Goal: Task Accomplishment & Management: Use online tool/utility

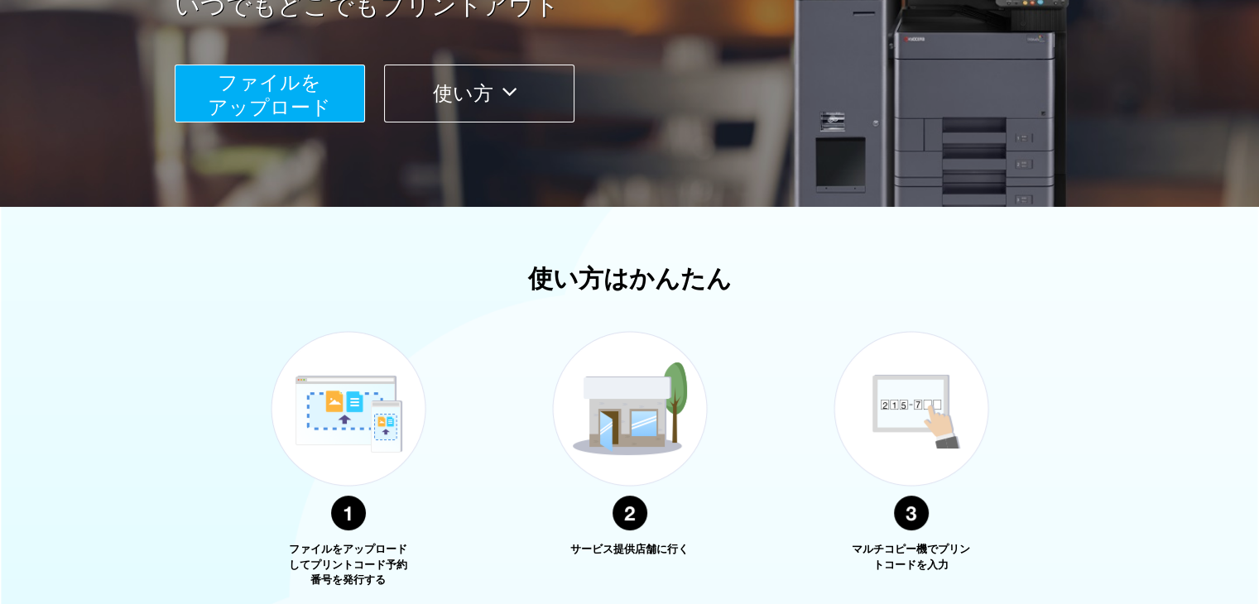
scroll to position [572, 0]
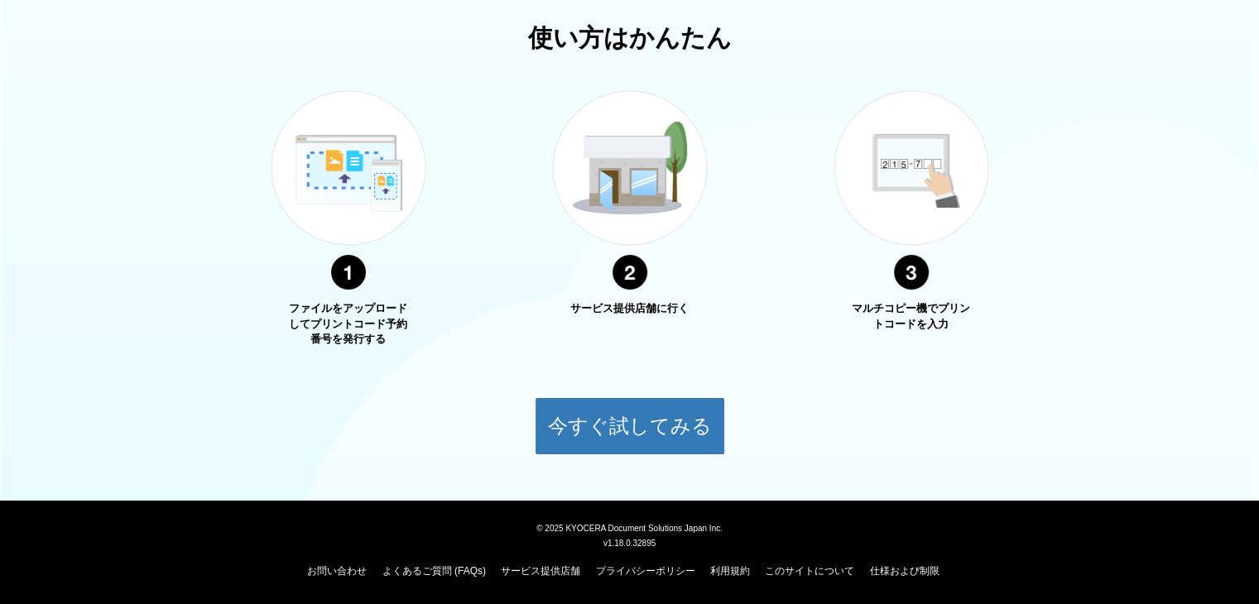
click at [1104, 126] on div "使い方はかんたん ファイルをアップロードしてプリントコード予約番号を発行する サービス提供店舗に行く マルチコピー機でプリントコードを入力 今すぐ試してみる" at bounding box center [629, 239] width 1259 height 431
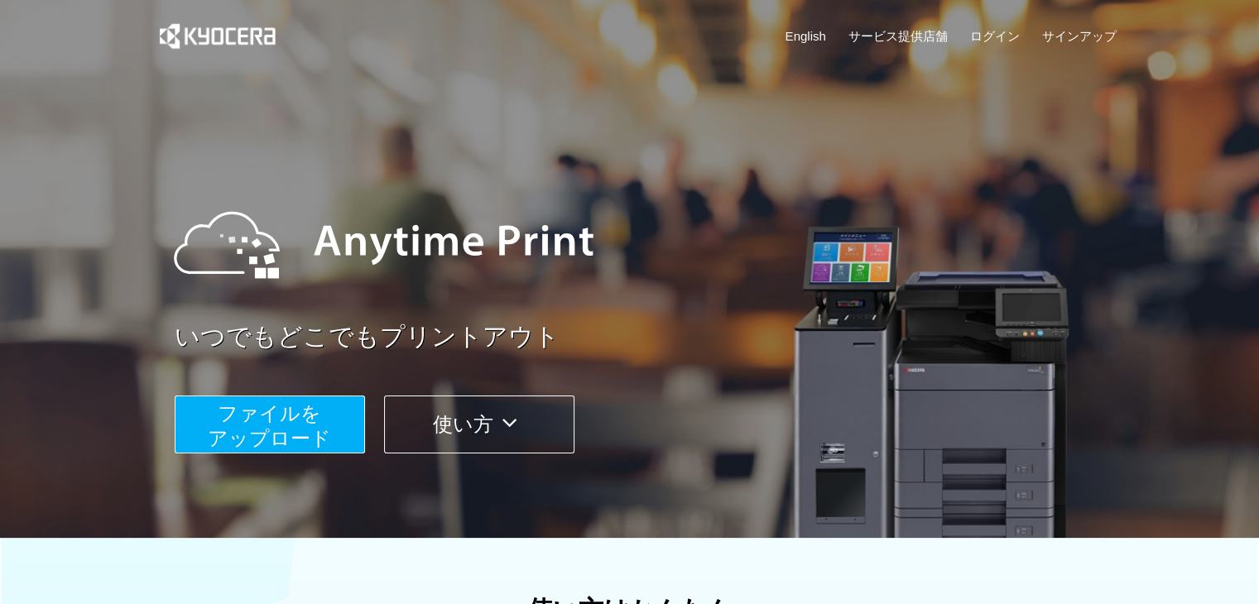
click at [314, 416] on span "ファイルを ​​アップロード" at bounding box center [269, 425] width 123 height 47
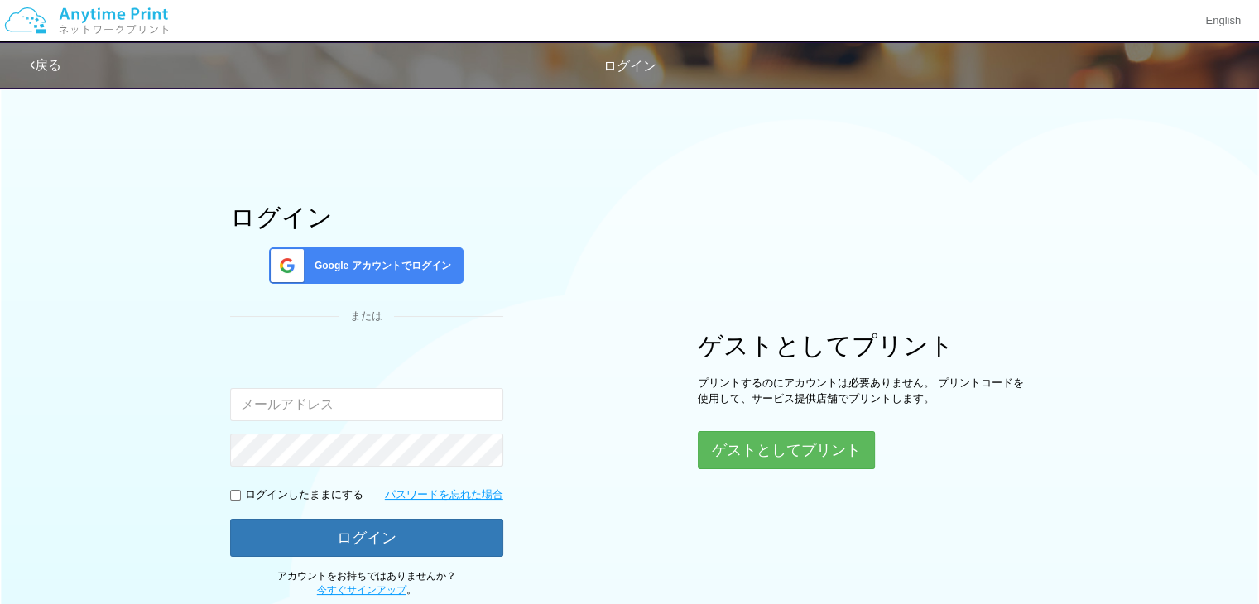
click at [407, 259] on span "Google アカウントでログイン" at bounding box center [379, 266] width 143 height 14
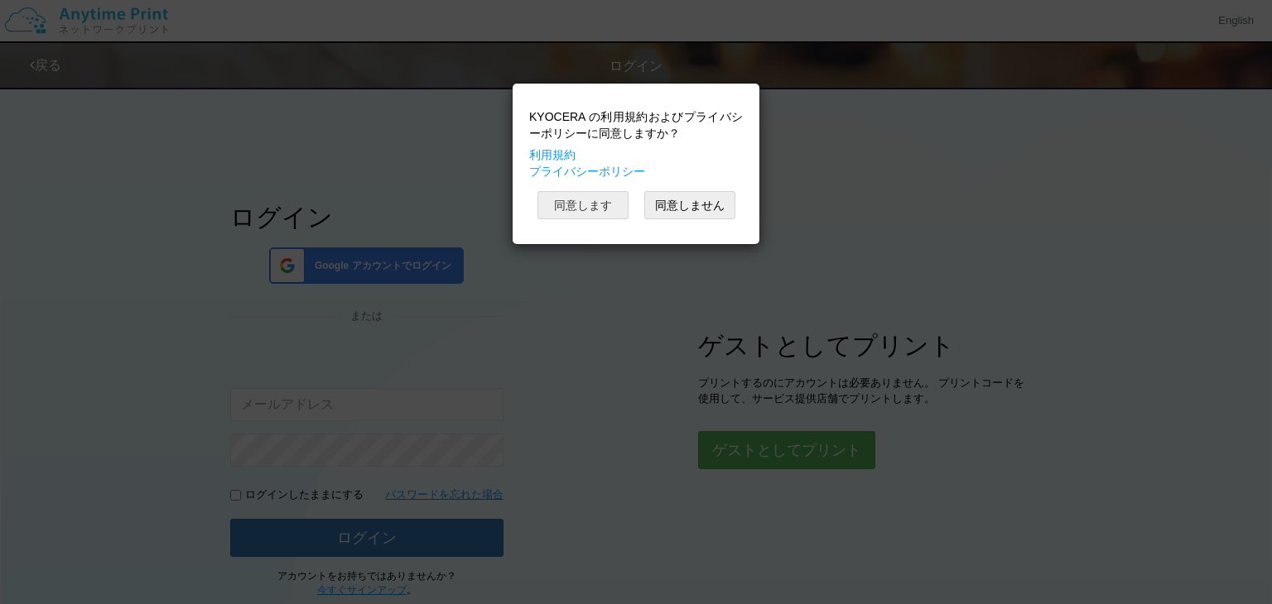
click at [604, 200] on button "同意します" at bounding box center [582, 205] width 91 height 28
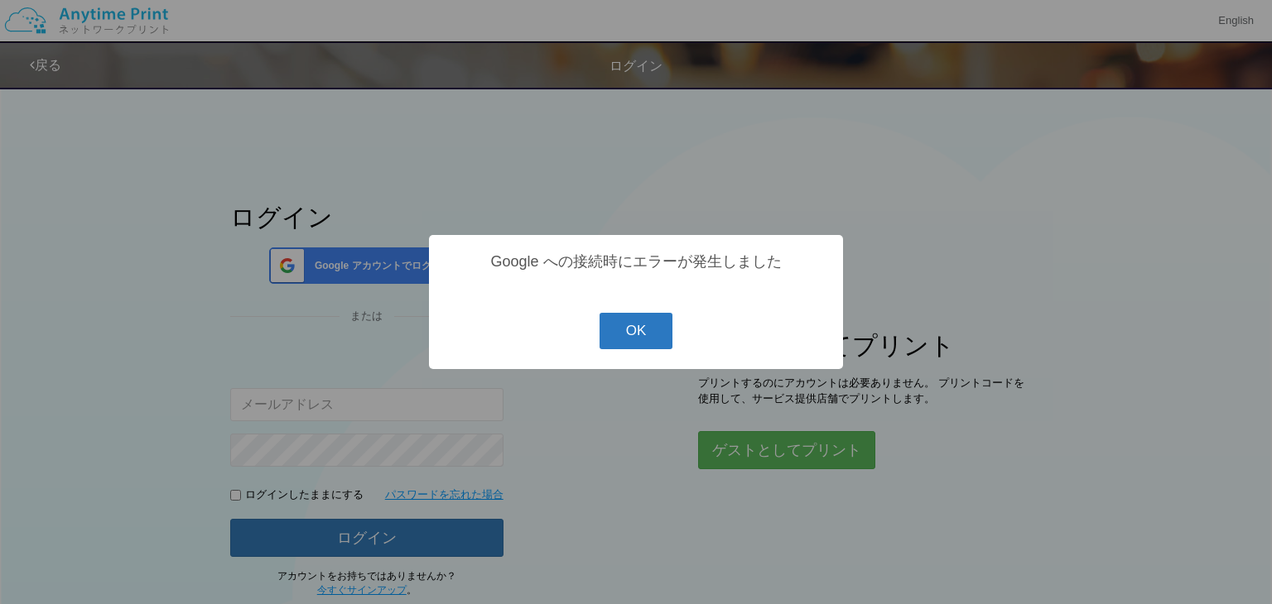
click at [616, 332] on button "OK" at bounding box center [636, 331] width 74 height 36
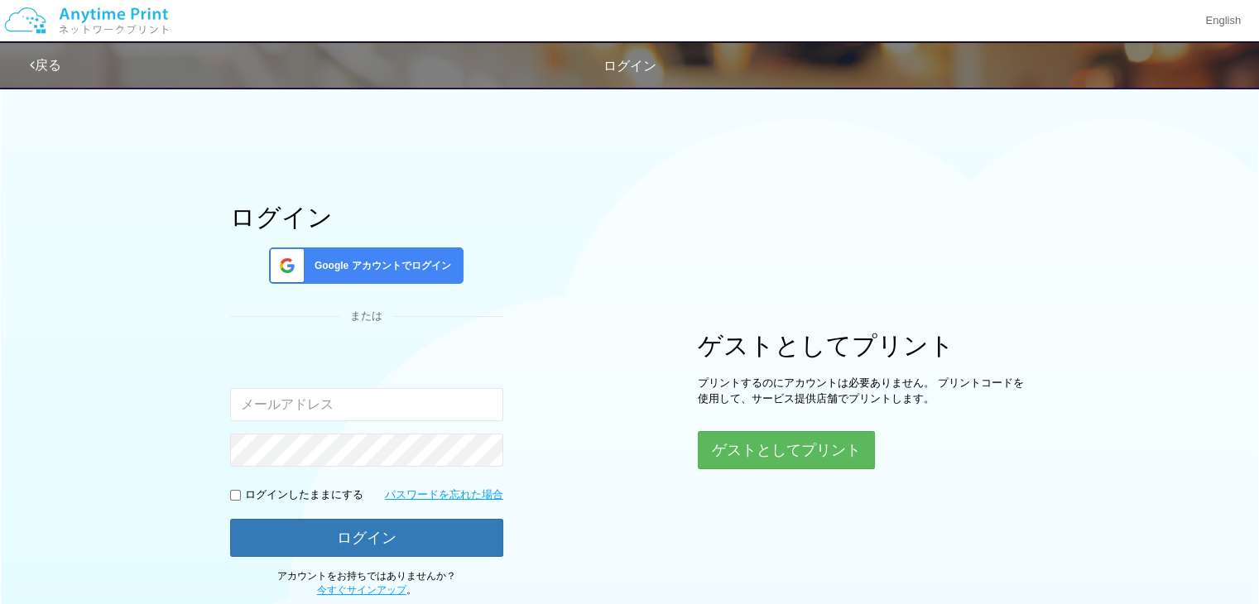
click at [417, 263] on span "Google アカウントでログイン" at bounding box center [379, 266] width 143 height 14
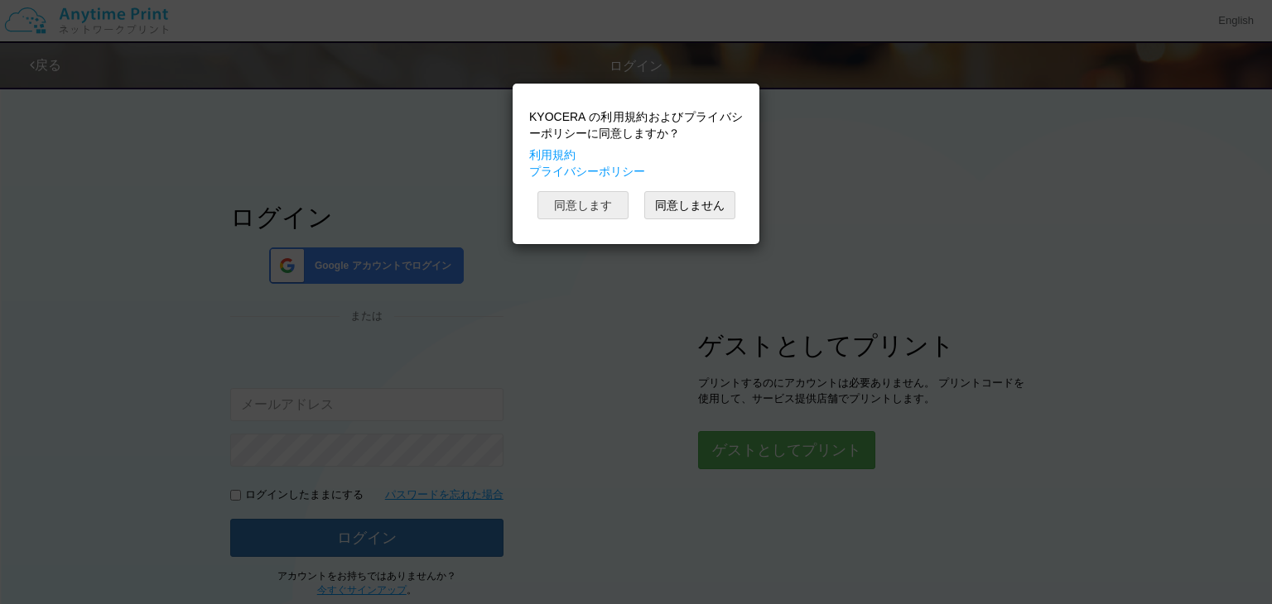
click at [611, 209] on button "同意します" at bounding box center [582, 205] width 91 height 28
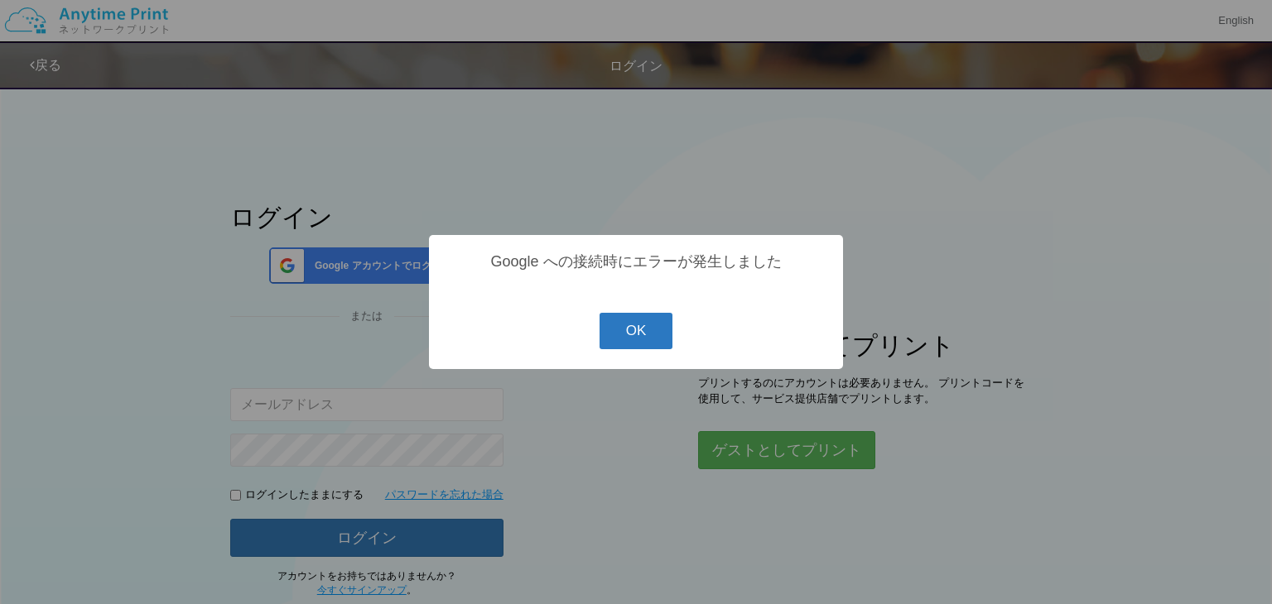
click at [642, 332] on button "OK" at bounding box center [636, 331] width 74 height 36
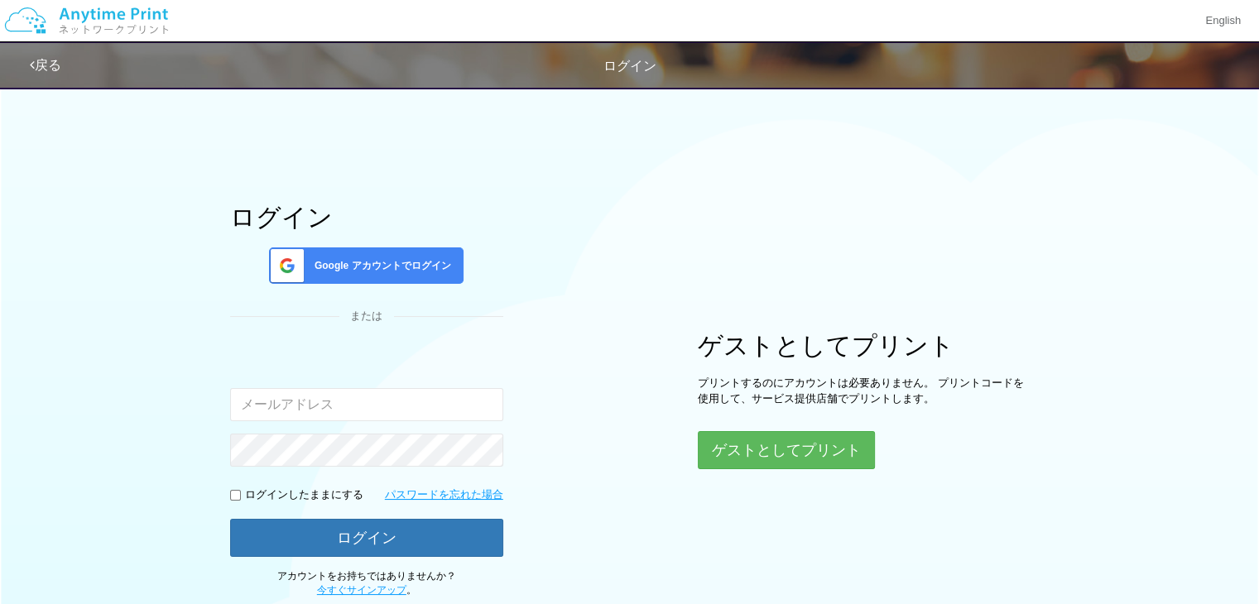
click at [428, 262] on span "Google アカウントでログイン" at bounding box center [379, 266] width 143 height 14
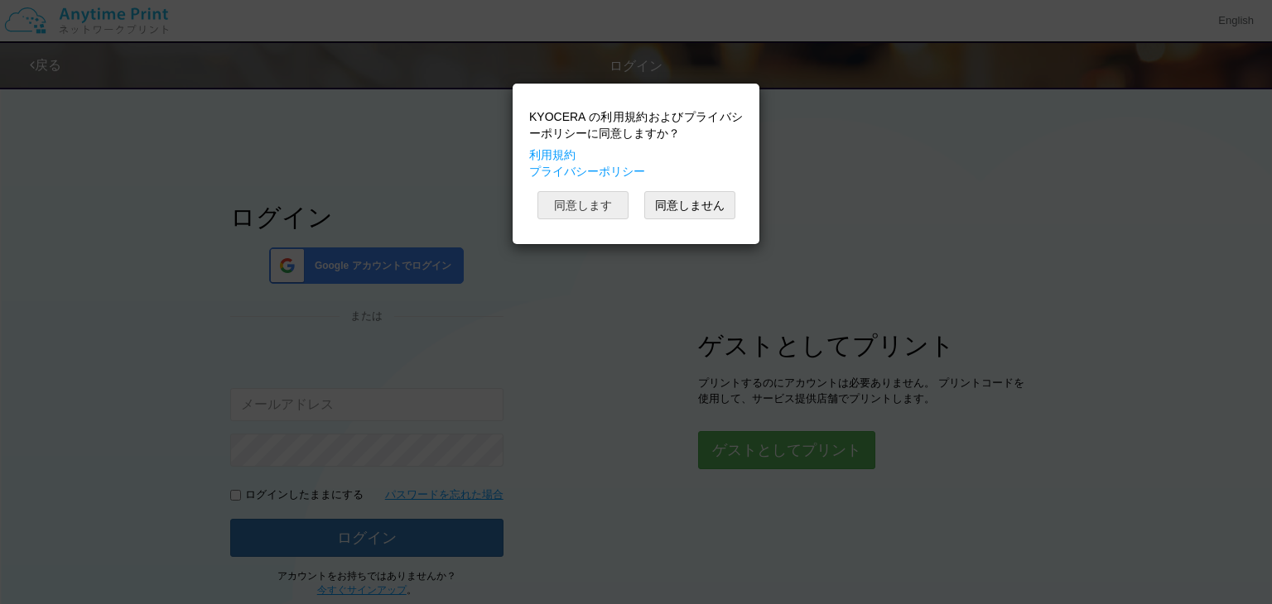
click at [602, 208] on button "同意します" at bounding box center [582, 205] width 91 height 28
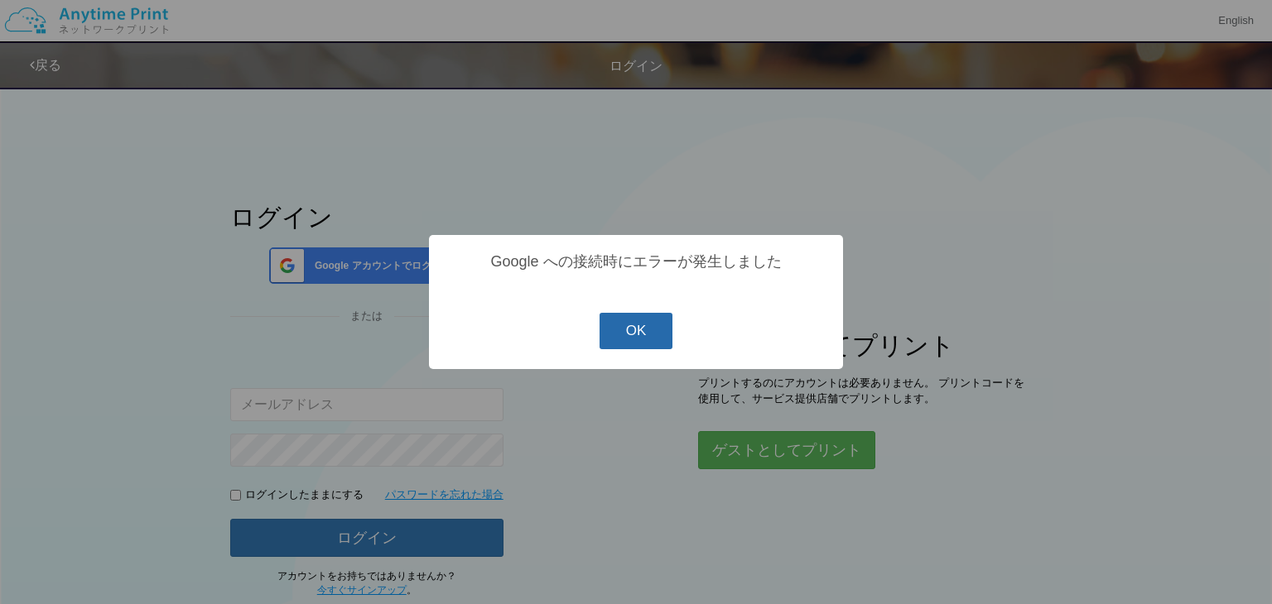
click at [639, 339] on button "OK" at bounding box center [636, 331] width 74 height 36
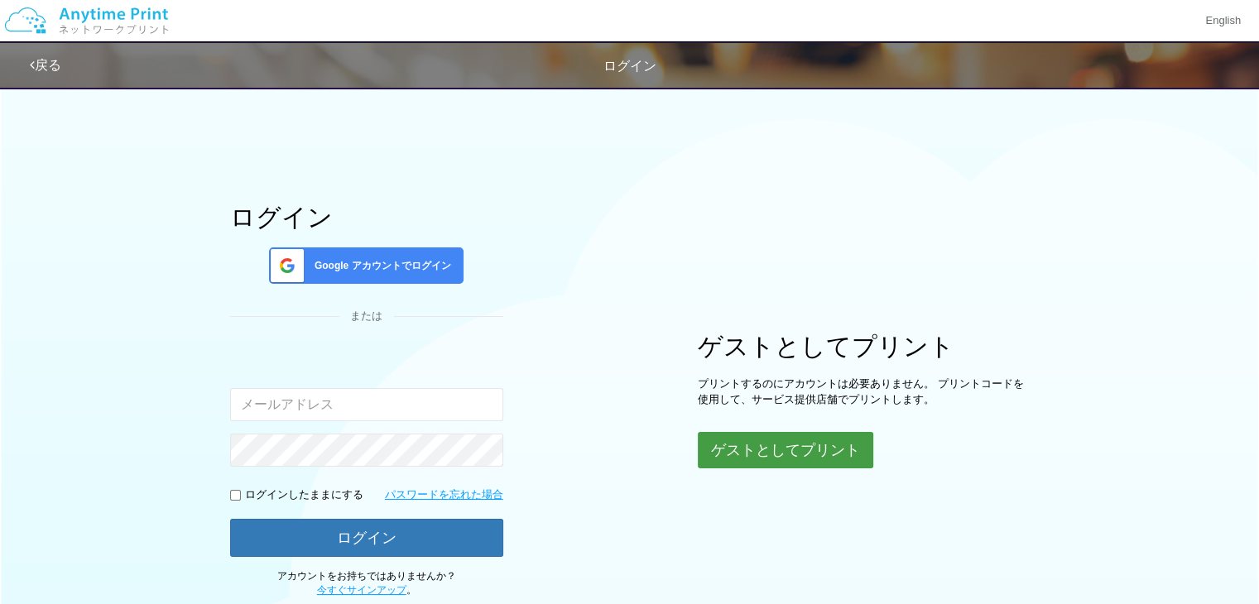
click at [815, 446] on button "ゲストとしてプリント" at bounding box center [786, 450] width 176 height 36
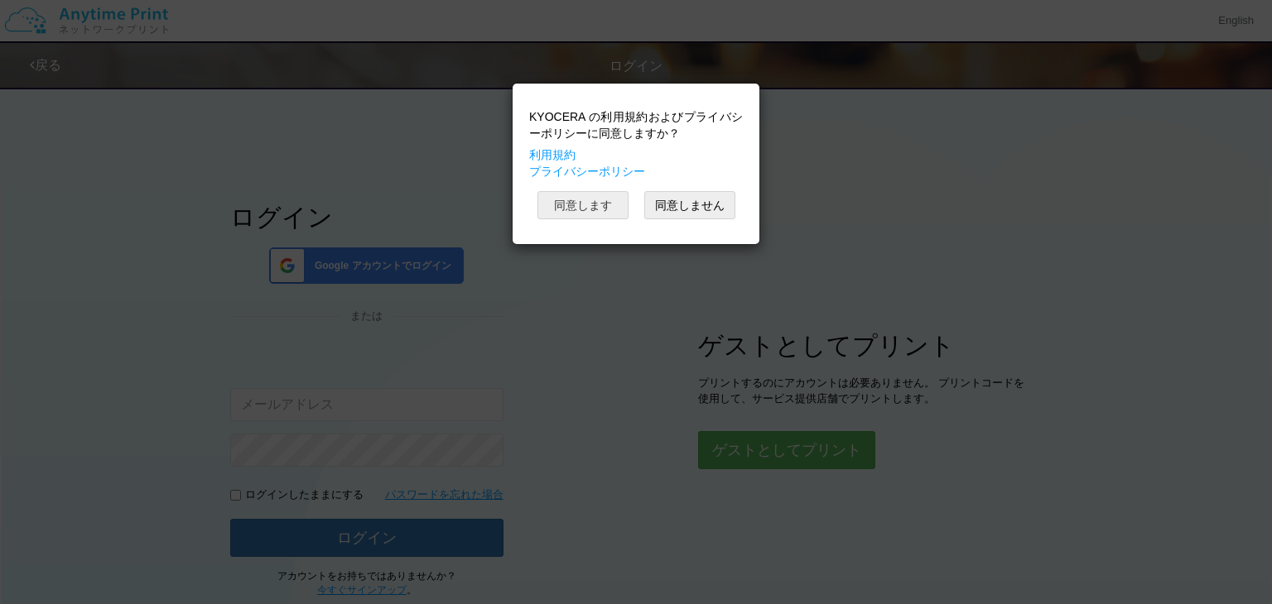
click at [609, 206] on button "同意します" at bounding box center [582, 205] width 91 height 28
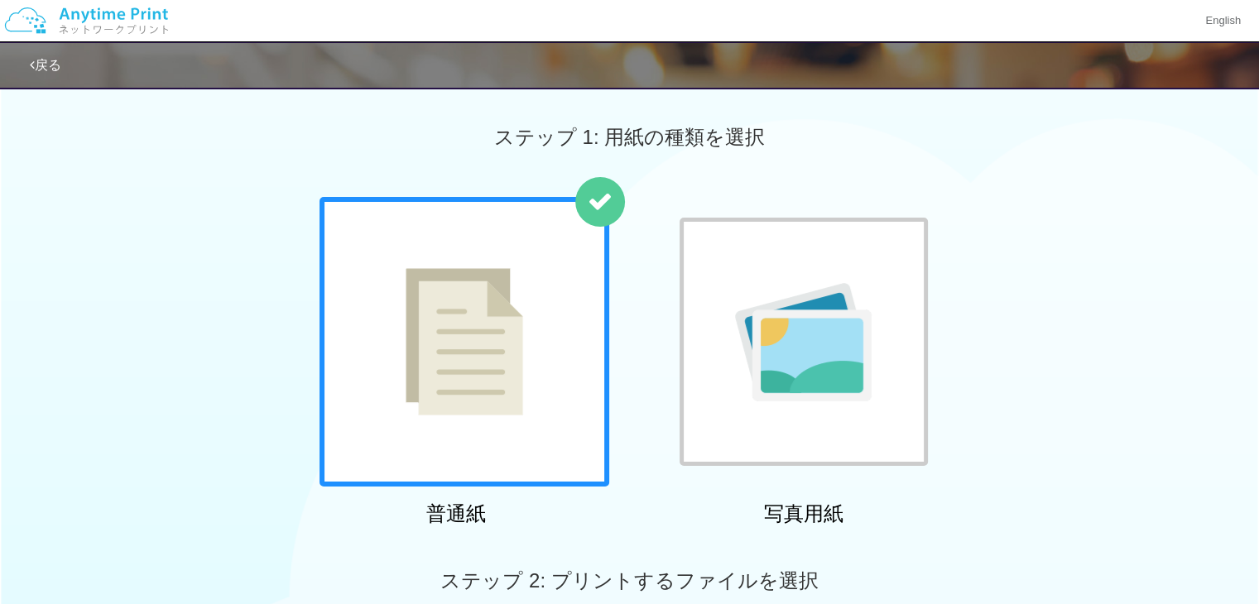
click at [508, 302] on img at bounding box center [465, 341] width 118 height 147
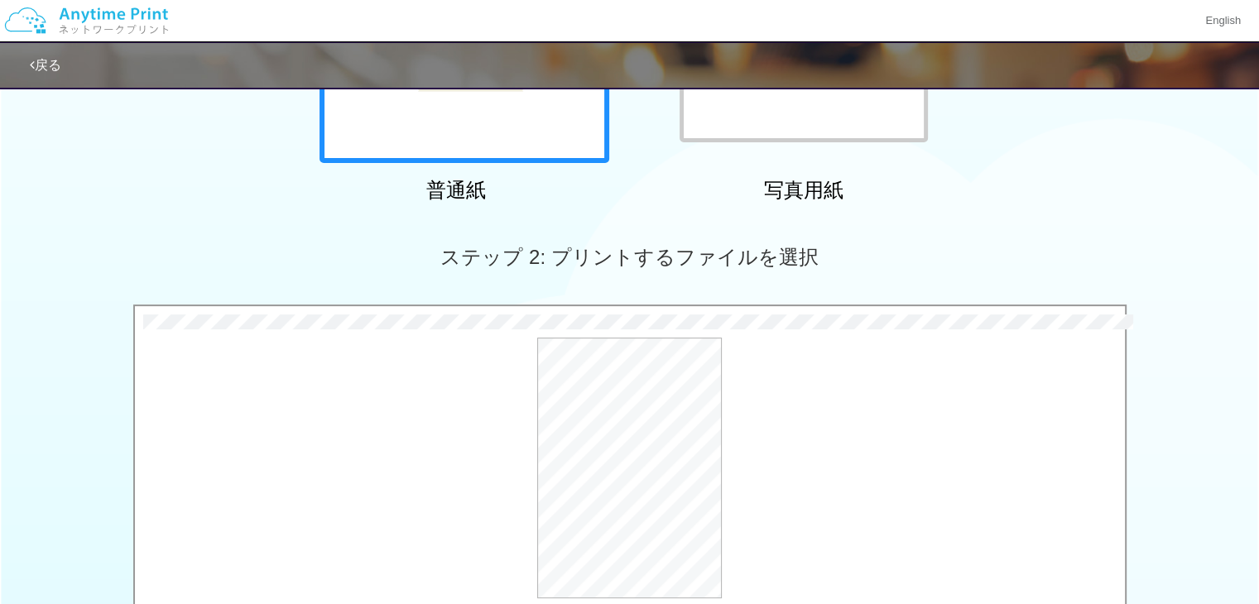
scroll to position [655, 0]
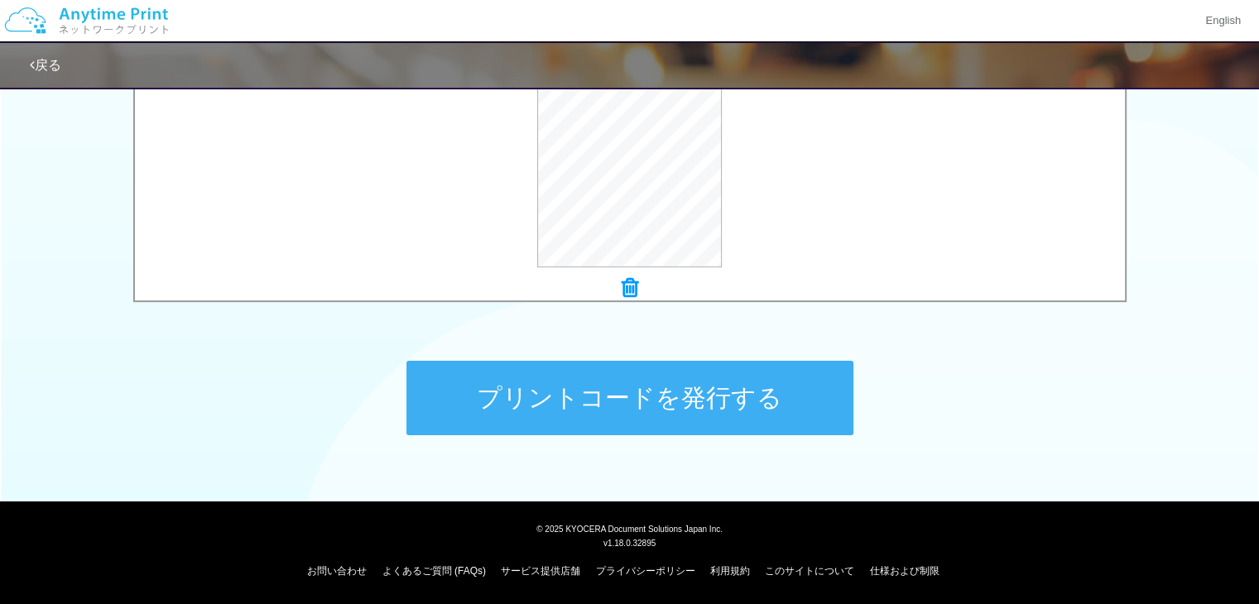
click at [815, 394] on button "プリントコードを発行する" at bounding box center [630, 398] width 447 height 75
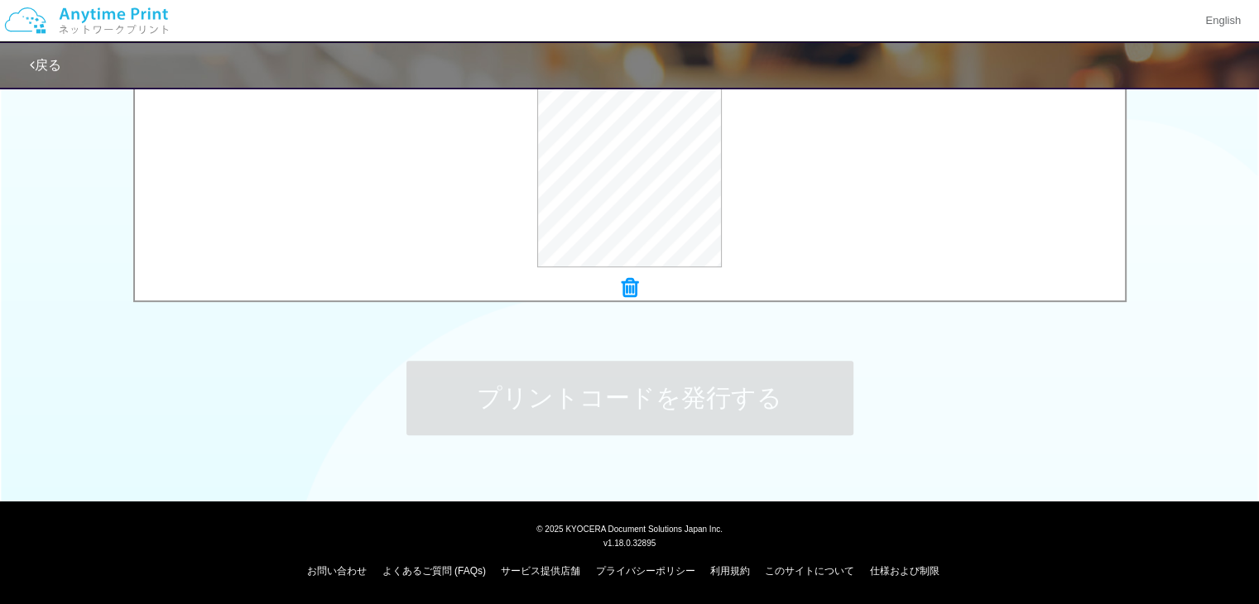
scroll to position [0, 0]
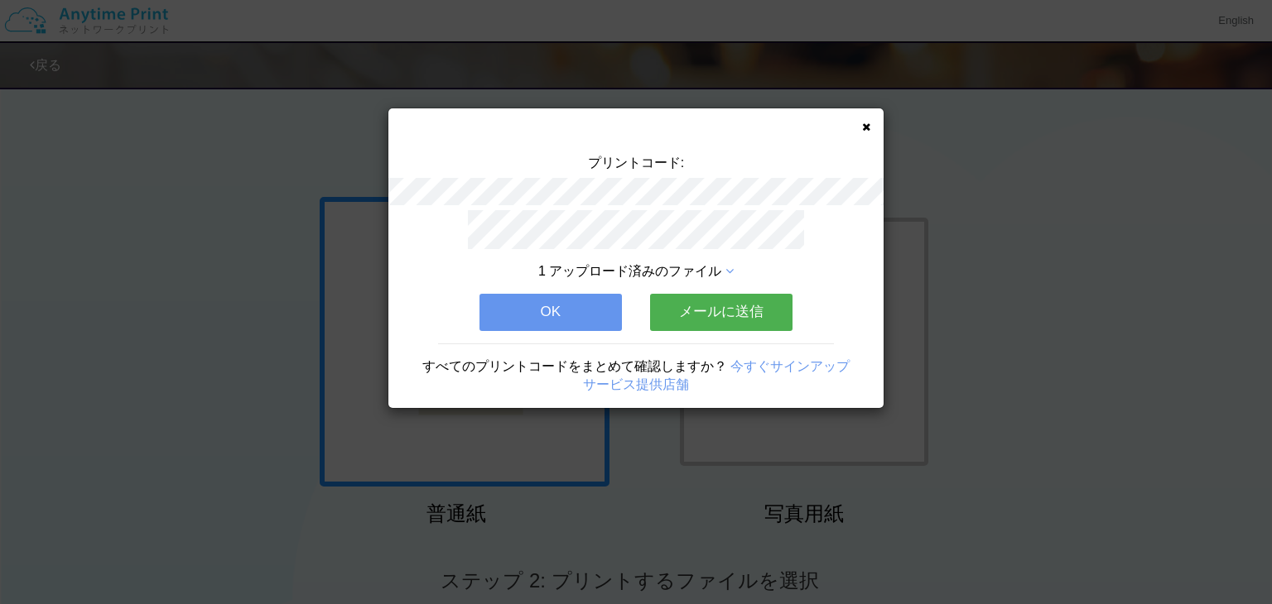
click at [749, 309] on button "メールに送信" at bounding box center [721, 312] width 142 height 36
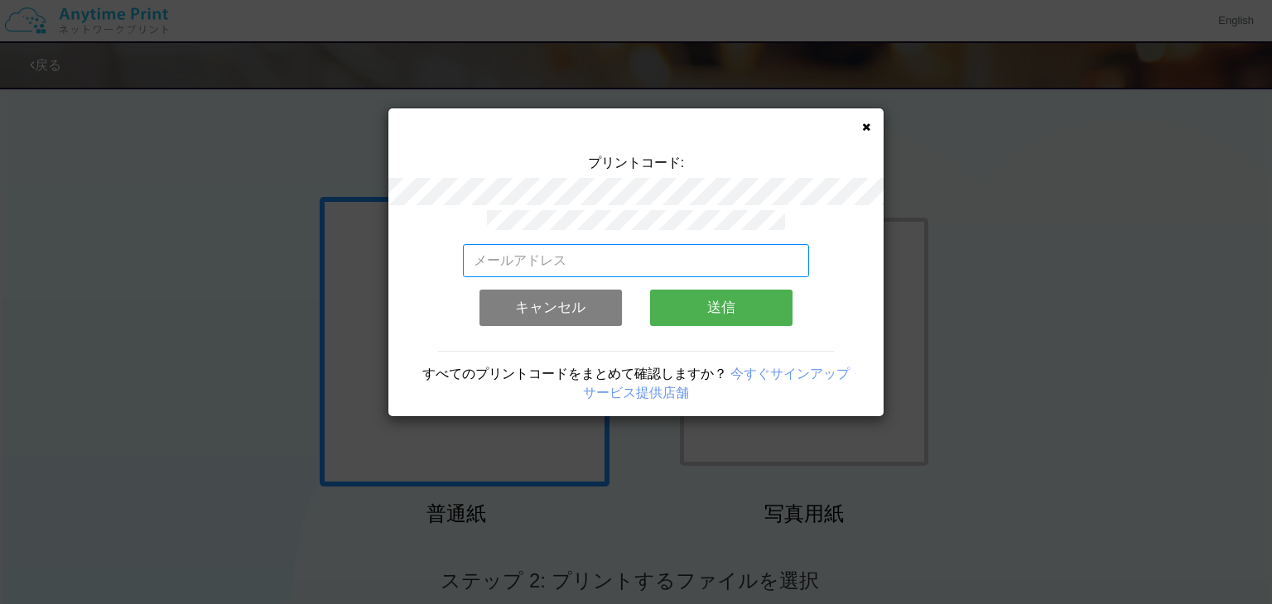
click at [692, 260] on input "email" at bounding box center [636, 260] width 347 height 33
type input "[EMAIL_ADDRESS][DOMAIN_NAME]"
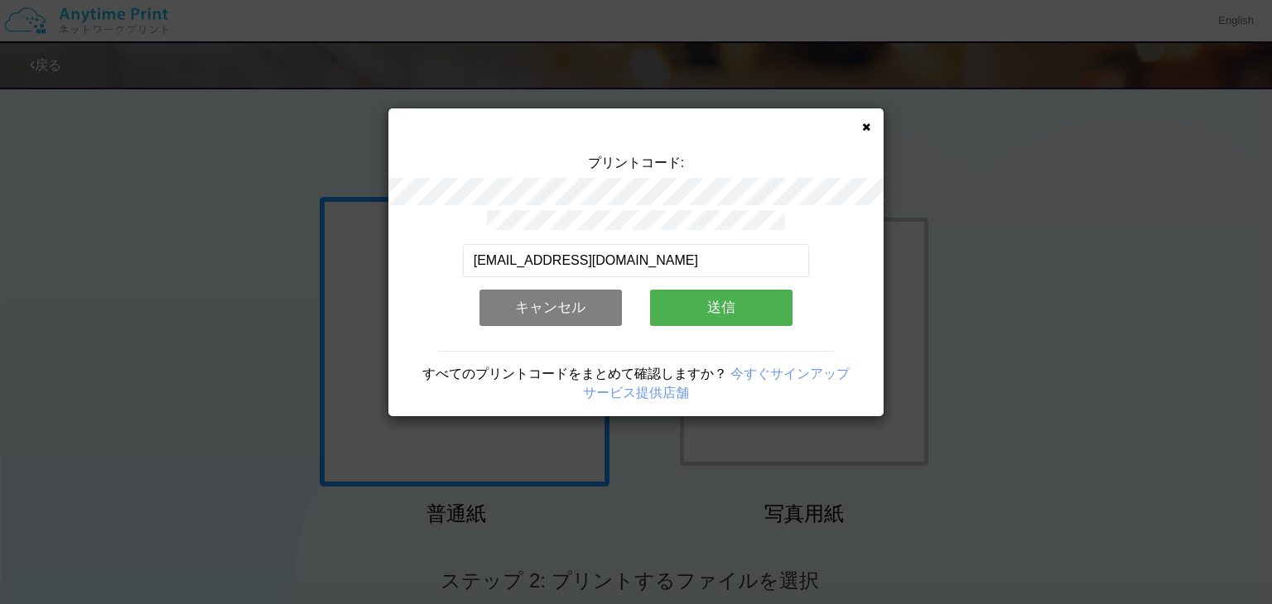
click at [747, 309] on button "送信" at bounding box center [721, 308] width 142 height 36
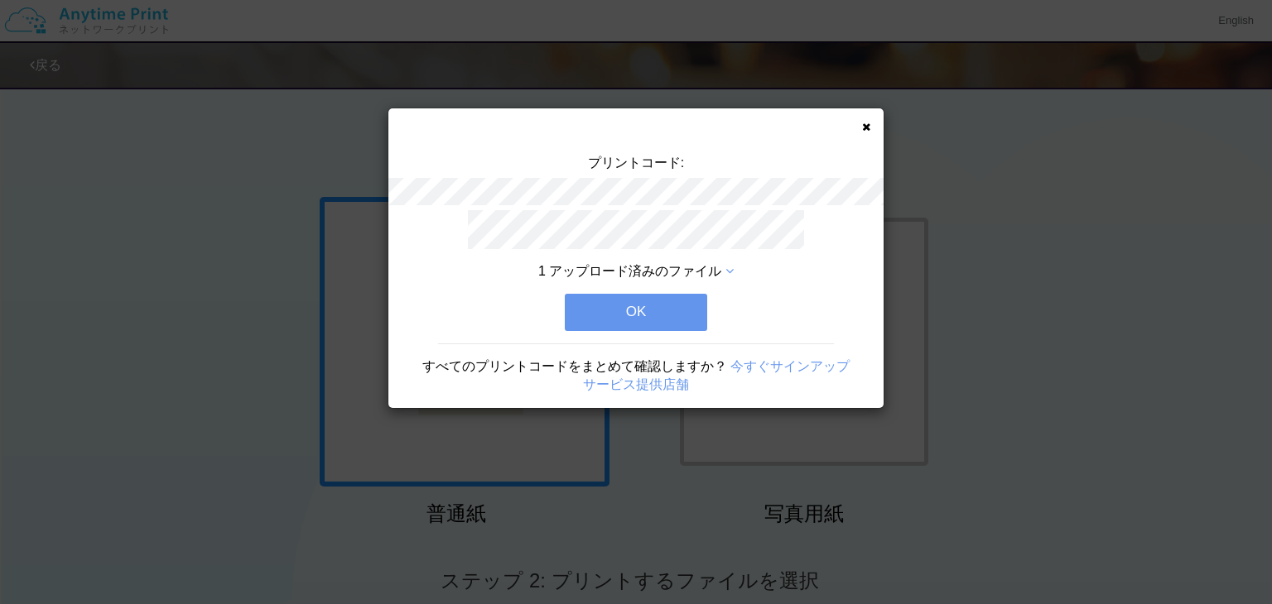
click at [663, 309] on button "OK" at bounding box center [636, 312] width 142 height 36
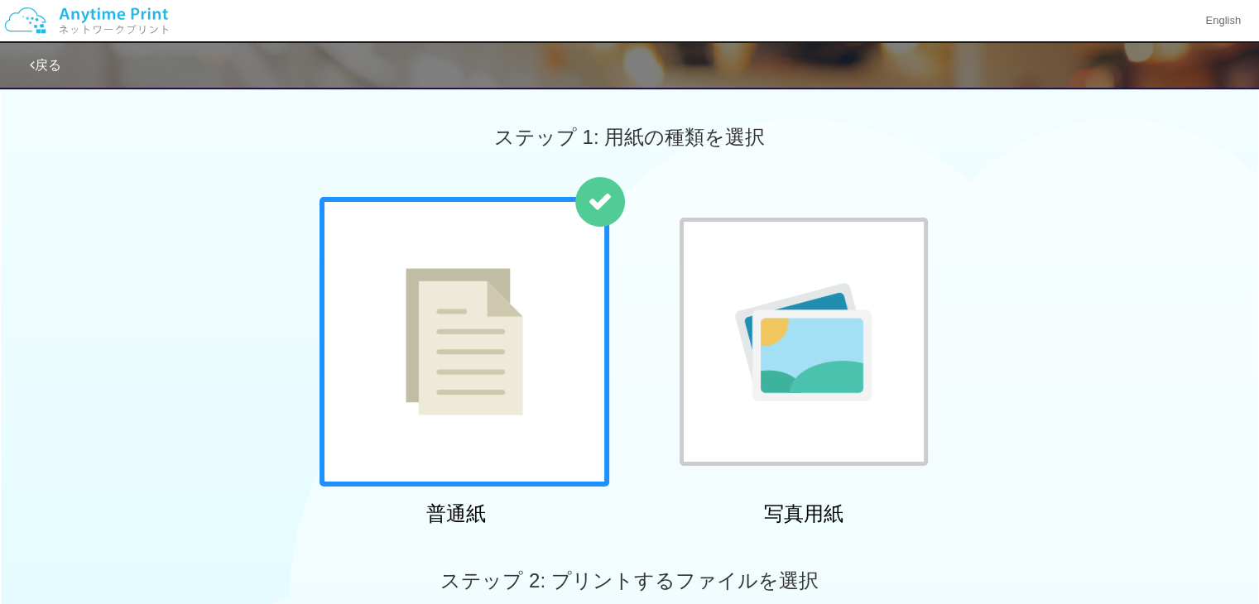
click at [445, 281] on img at bounding box center [465, 341] width 118 height 147
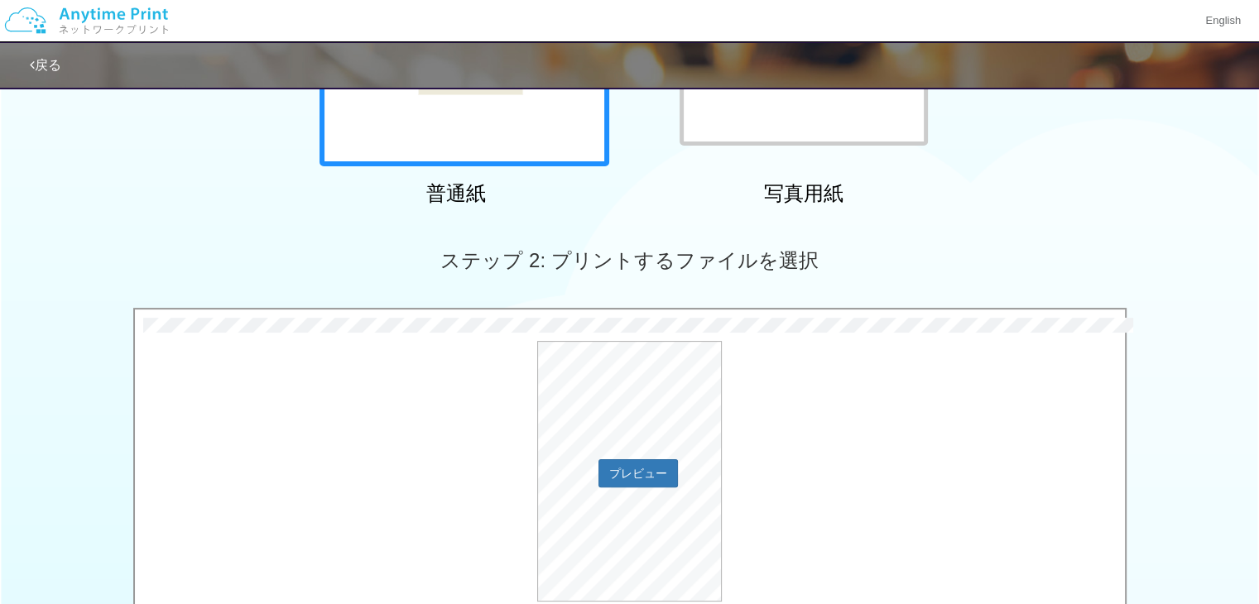
scroll to position [652, 0]
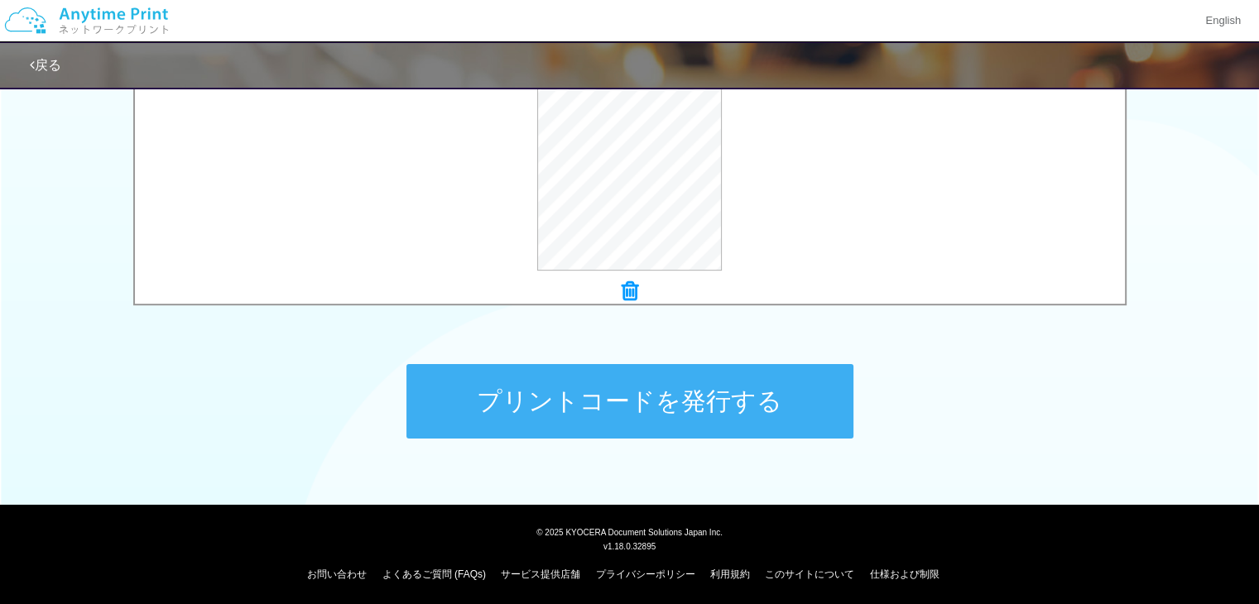
click at [739, 412] on button "プリントコードを発行する" at bounding box center [630, 401] width 447 height 75
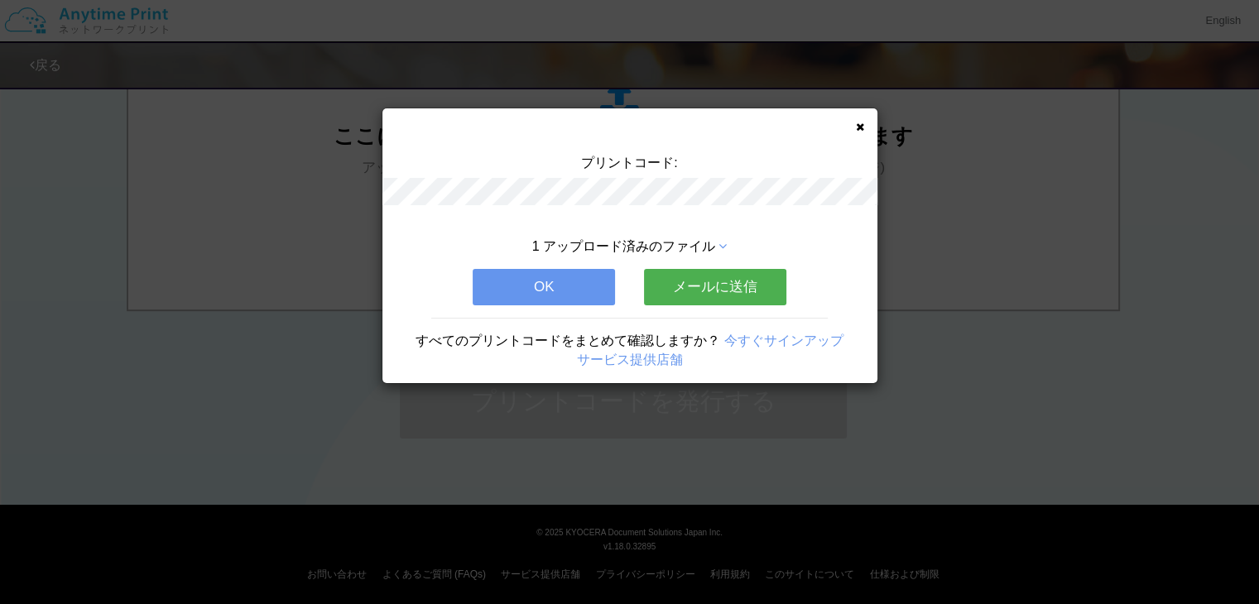
scroll to position [0, 0]
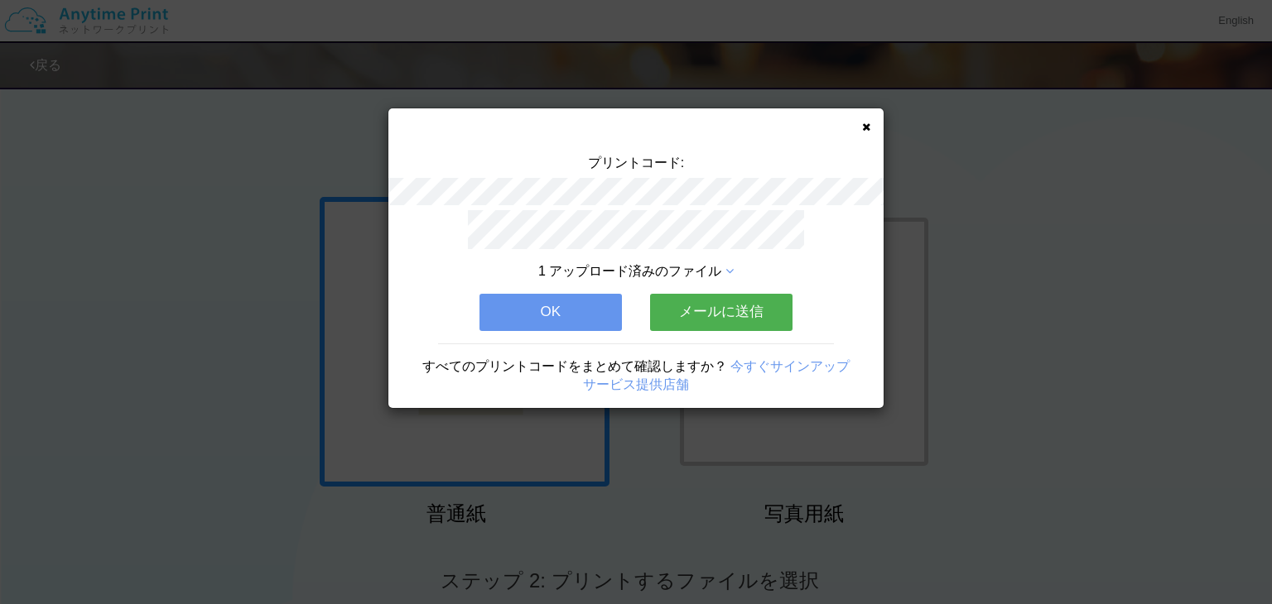
click at [762, 309] on button "メールに送信" at bounding box center [721, 312] width 142 height 36
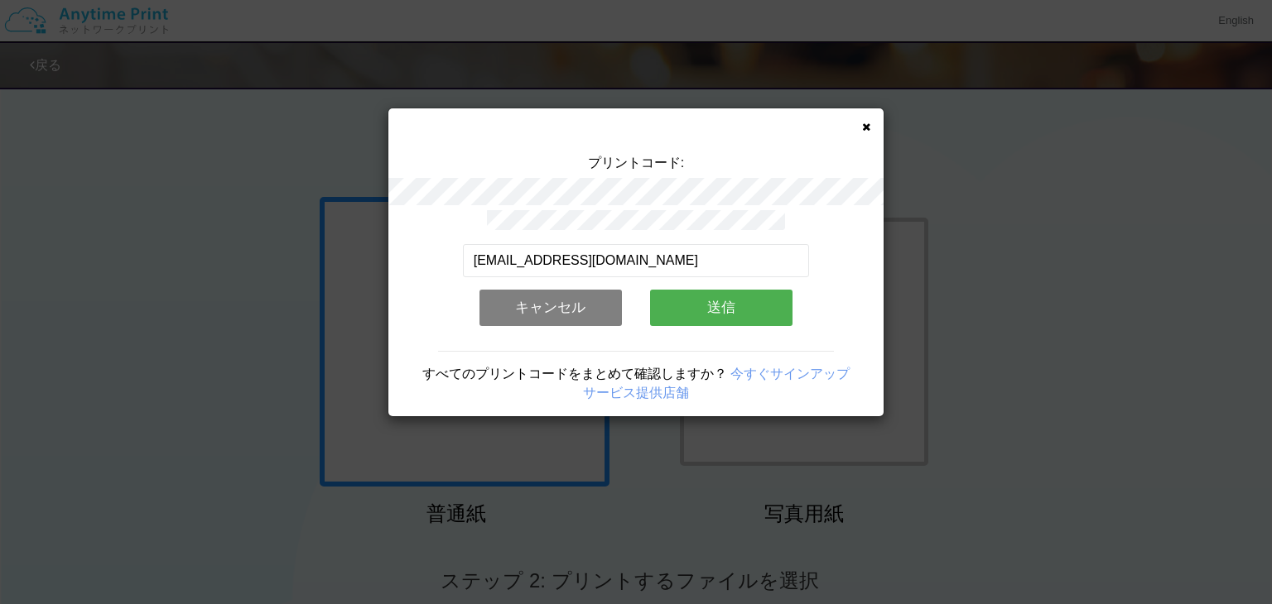
click at [766, 303] on button "送信" at bounding box center [721, 308] width 142 height 36
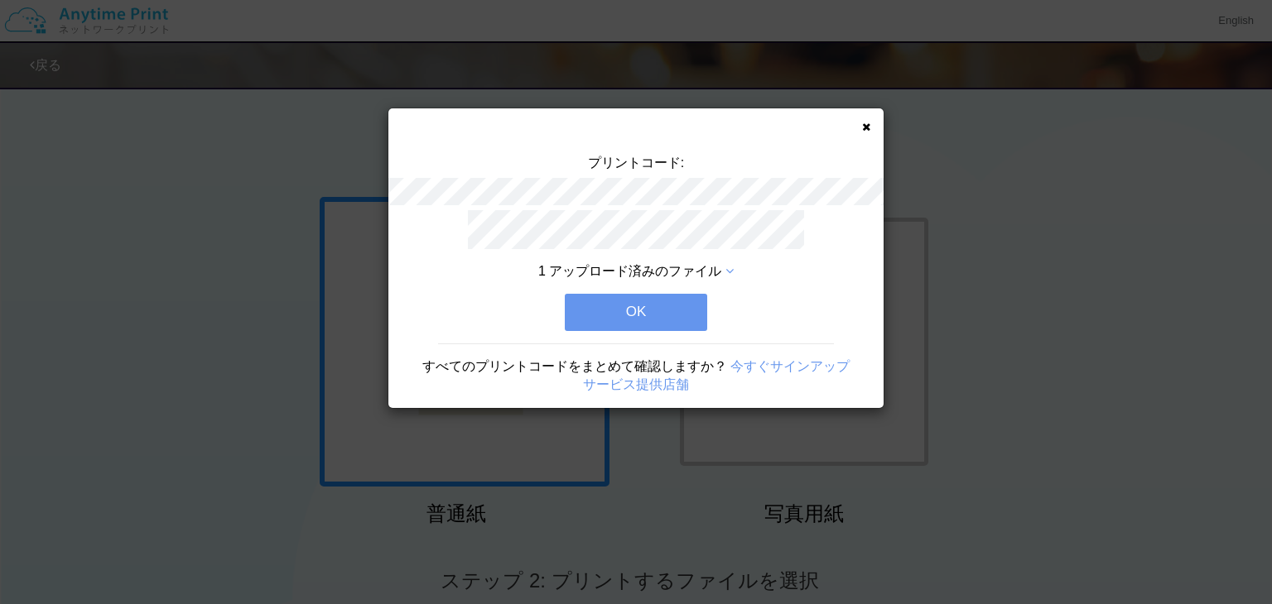
click at [650, 308] on button "OK" at bounding box center [636, 312] width 142 height 36
